Goal: Information Seeking & Learning: Find specific fact

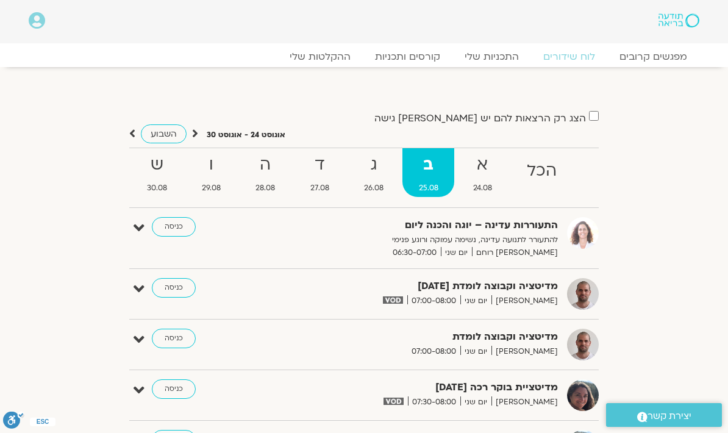
click at [333, 47] on div "מפגשים קרובים לוח שידורים התכניות שלי קורסים ותכניות ההקלטות שלי מפגשים קרובים …" at bounding box center [363, 55] width 695 height 24
click at [330, 46] on div "מפגשים קרובים לוח שידורים התכניות שלי קורסים ותכניות ההקלטות שלי מפגשים קרובים …" at bounding box center [363, 55] width 695 height 24
click at [375, 170] on strong "ג" at bounding box center [374, 164] width 52 height 27
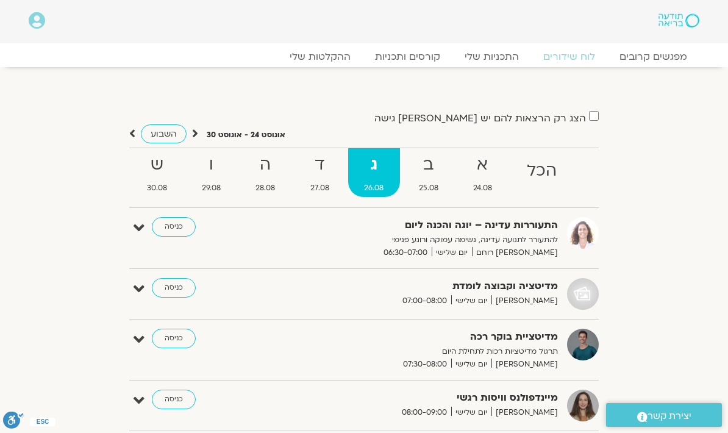
click at [332, 47] on div "מפגשים קרובים לוח שידורים התכניות שלי קורסים ותכניות ההקלטות שלי מפגשים קרובים …" at bounding box center [363, 55] width 695 height 24
click at [336, 59] on link "ההקלטות שלי" at bounding box center [320, 57] width 85 height 12
click at [337, 54] on link "ההקלטות שלי" at bounding box center [320, 57] width 85 height 12
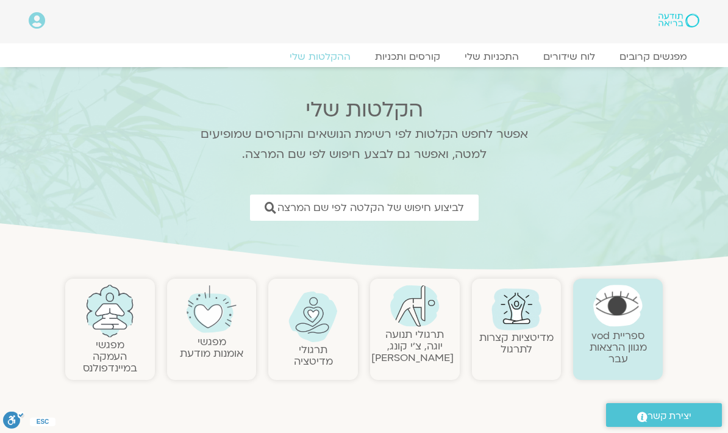
click at [330, 197] on link "לביצוע חיפוש של הקלטה לפי שם המרצה" at bounding box center [364, 208] width 229 height 26
click at [314, 202] on span "לביצוע חיפוש של הקלטה לפי שם המרצה" at bounding box center [371, 208] width 187 height 12
click at [375, 204] on span "לביצוע חיפוש של הקלטה לפי שם המרצה" at bounding box center [371, 208] width 187 height 12
click at [436, 202] on span "לביצוע חיפוש של הקלטה לפי שם המרצה" at bounding box center [371, 208] width 187 height 12
click at [478, 204] on link "לביצוע חיפוש של הקלטה לפי שם המרצה" at bounding box center [364, 208] width 229 height 26
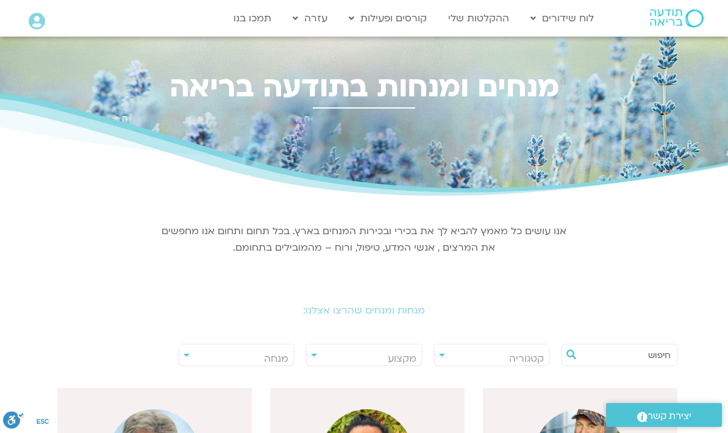
click at [612, 351] on input "text" at bounding box center [626, 355] width 90 height 21
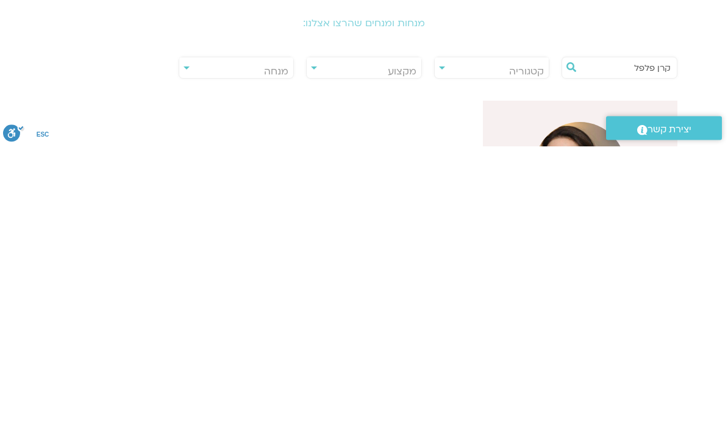
type input "קרן פלפל"
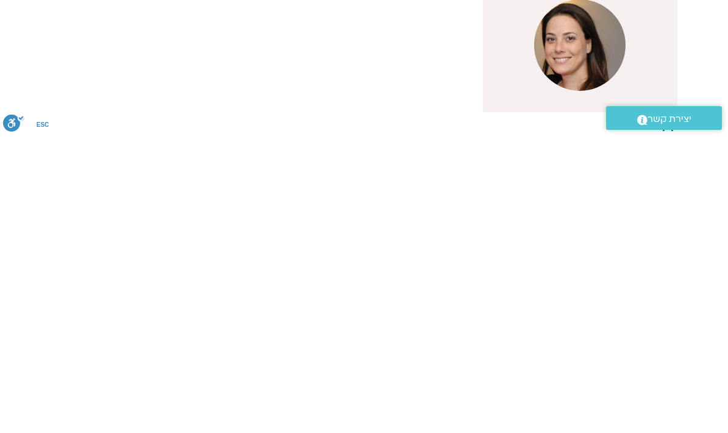
scroll to position [147, 0]
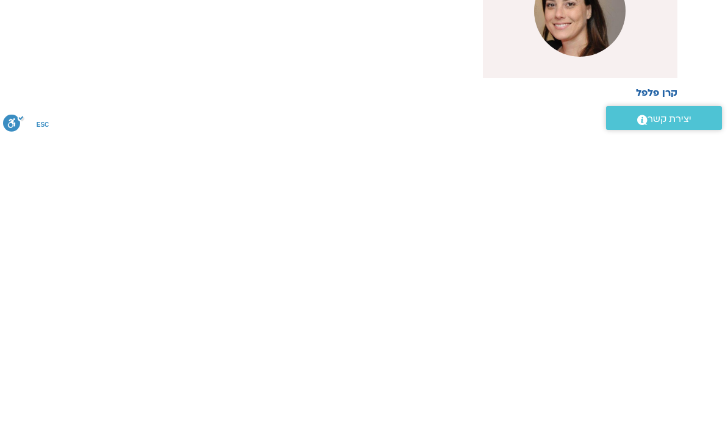
click at [573, 262] on img at bounding box center [580, 308] width 92 height 92
click at [575, 0] on html "דלג לתוכן Main Menu לוח שידורים לוח שידורים יומי תכניה שבועית ההקלטות שלי קורסי…" at bounding box center [364, 348] width 728 height 990
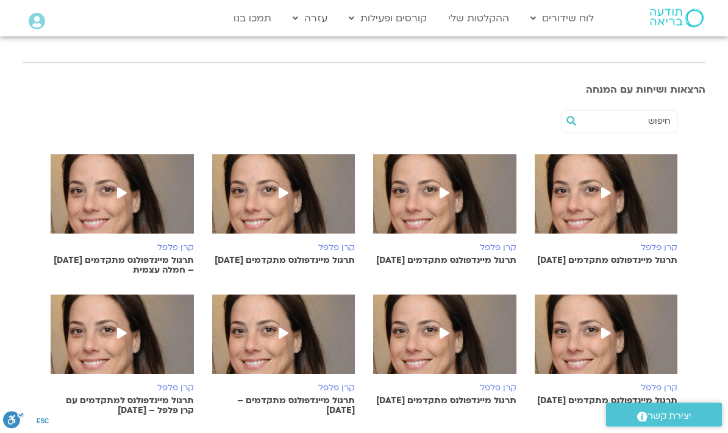
scroll to position [187, 0]
click at [615, 207] on img at bounding box center [606, 200] width 143 height 92
